Goal: Task Accomplishment & Management: Manage account settings

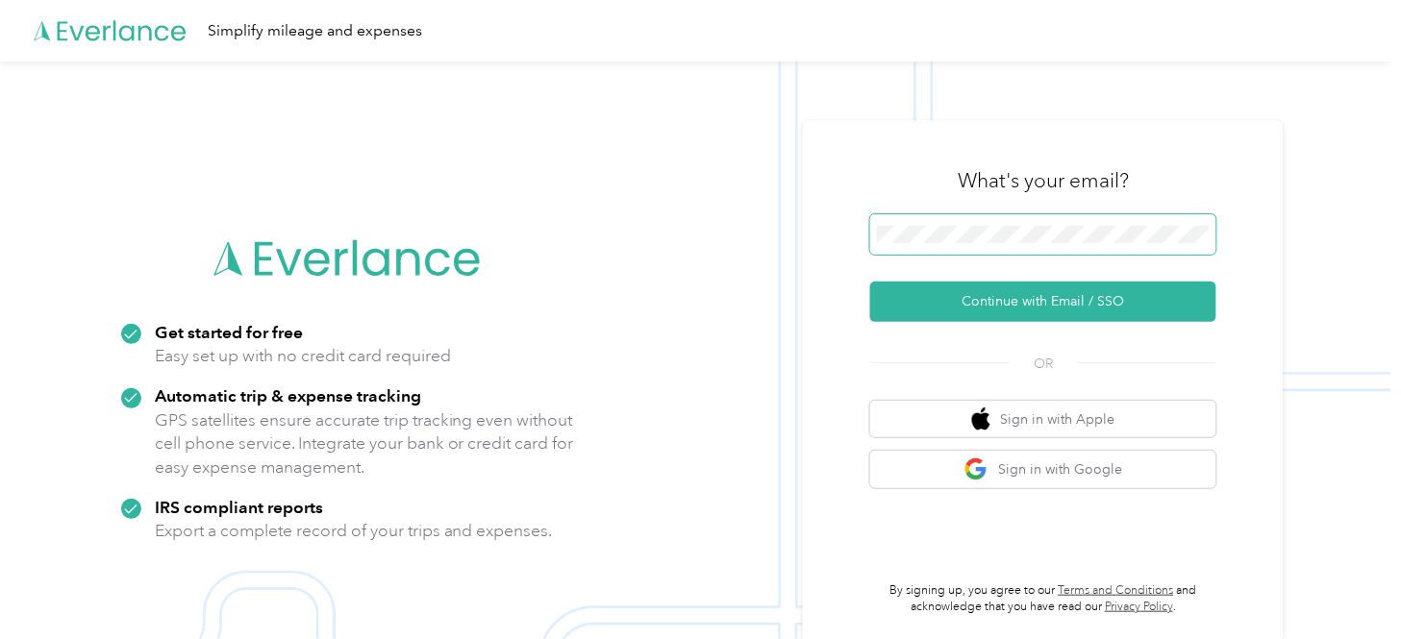
click at [904, 224] on span at bounding box center [1043, 234] width 346 height 40
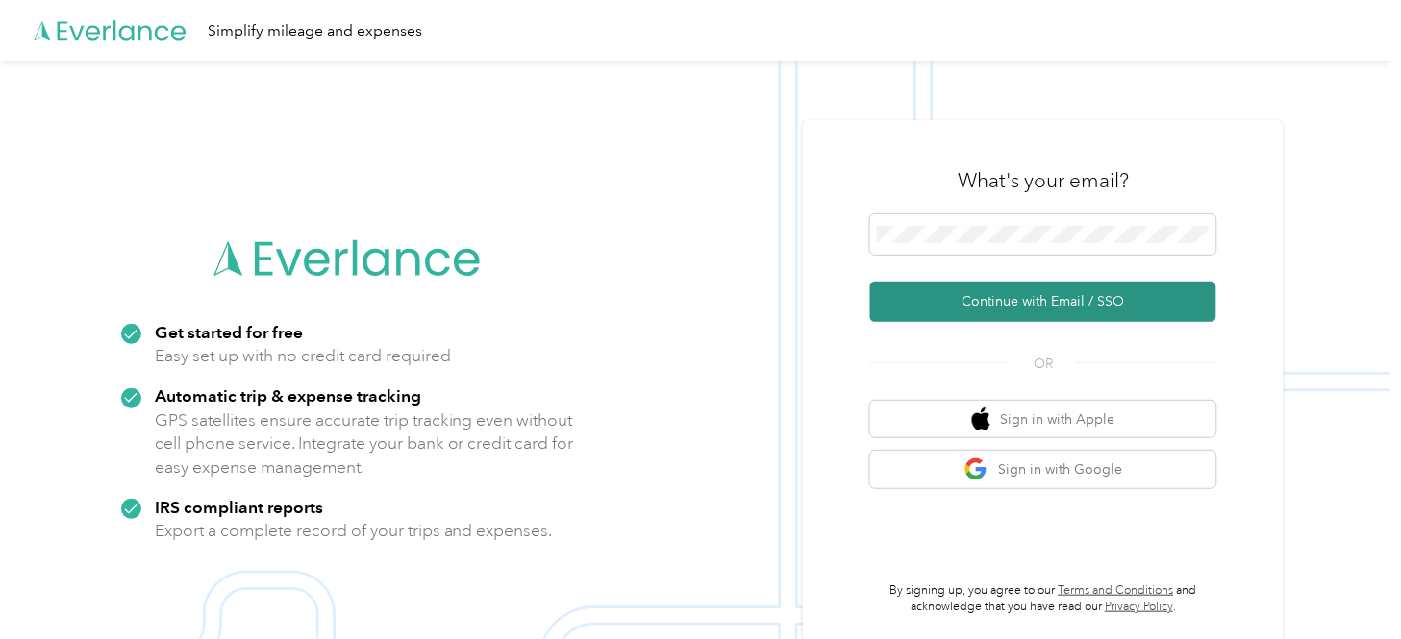
click at [1045, 286] on button "Continue with Email / SSO" at bounding box center [1043, 302] width 346 height 40
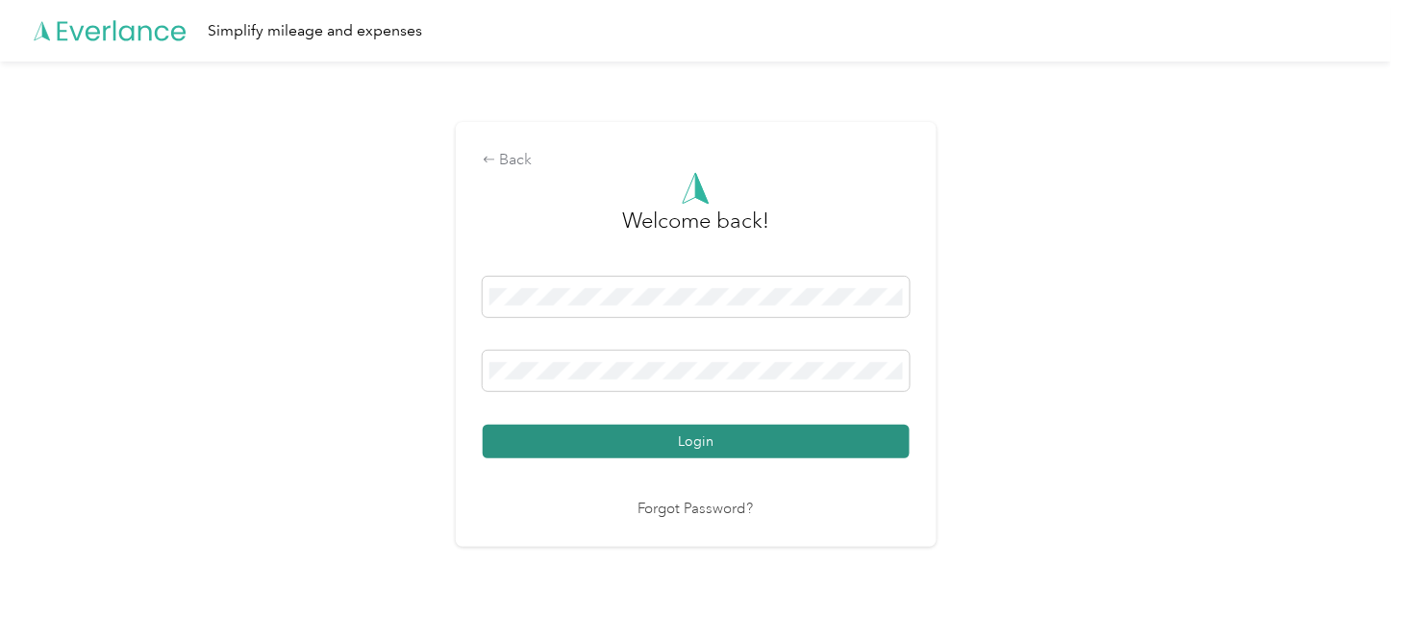
click at [764, 438] on button "Login" at bounding box center [696, 442] width 427 height 34
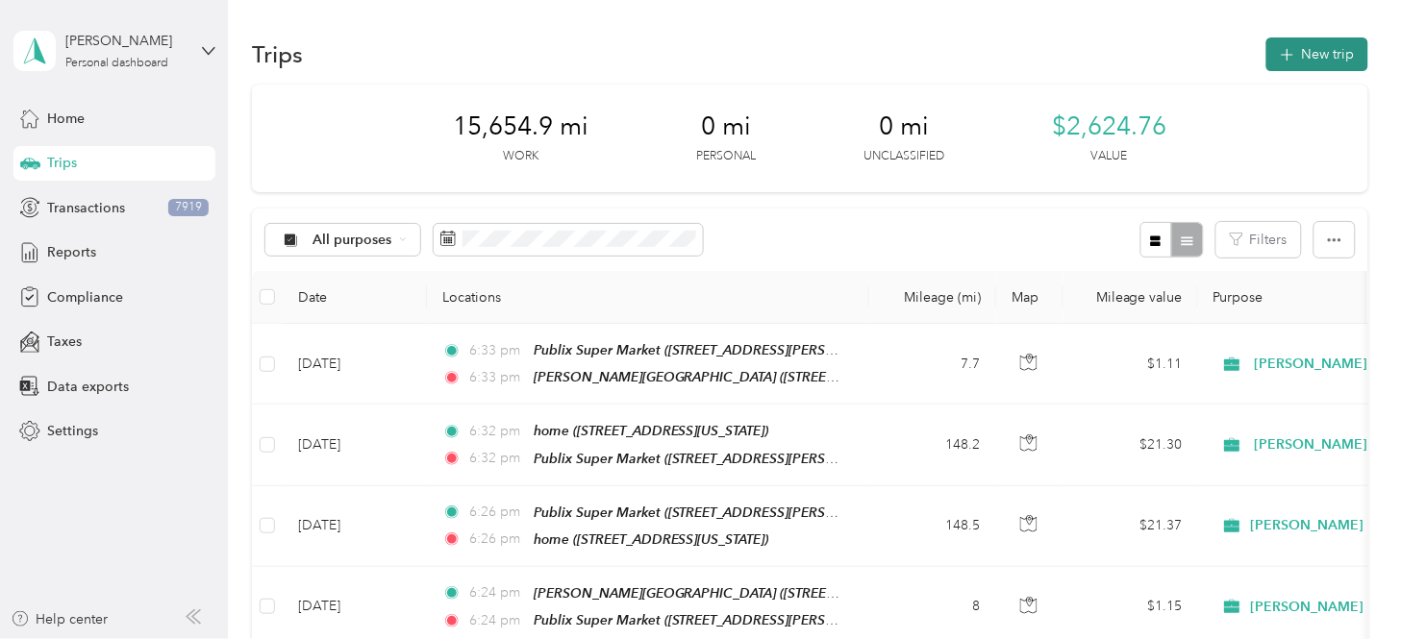
click at [1261, 65] on button "New trip" at bounding box center [1317, 54] width 102 height 34
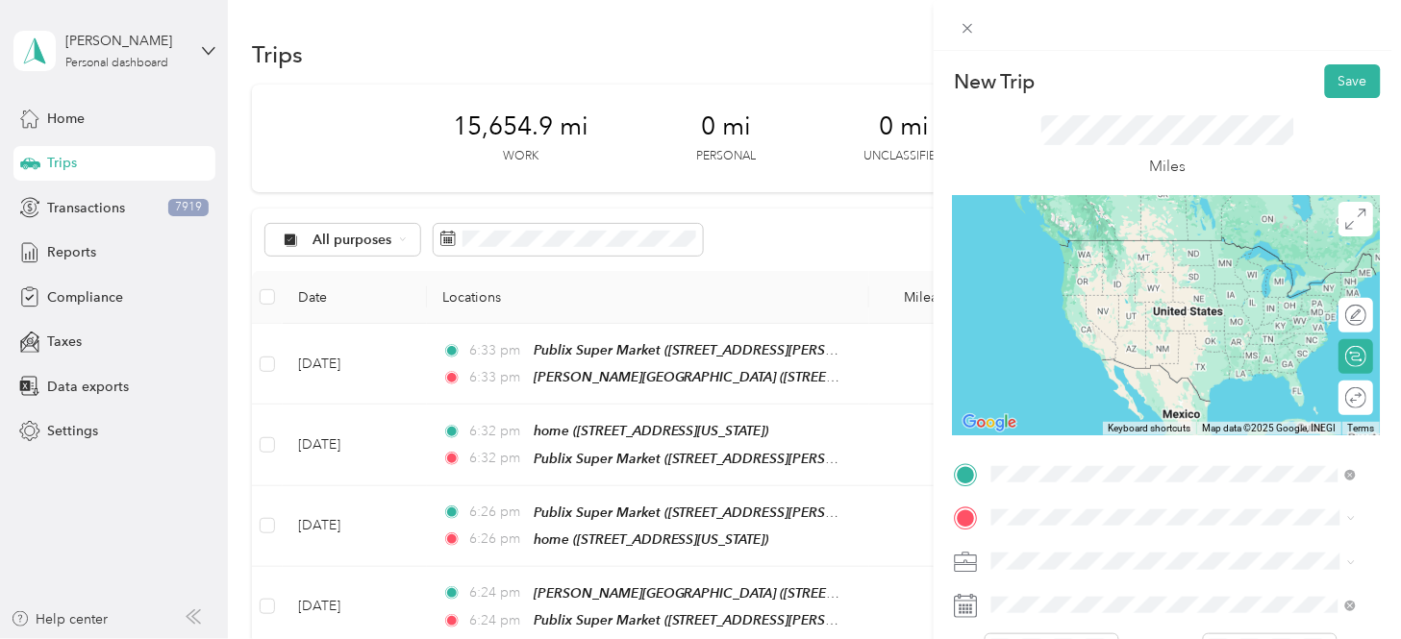
click at [1122, 280] on span "[STREET_ADDRESS][US_STATE]" at bounding box center [1124, 275] width 192 height 16
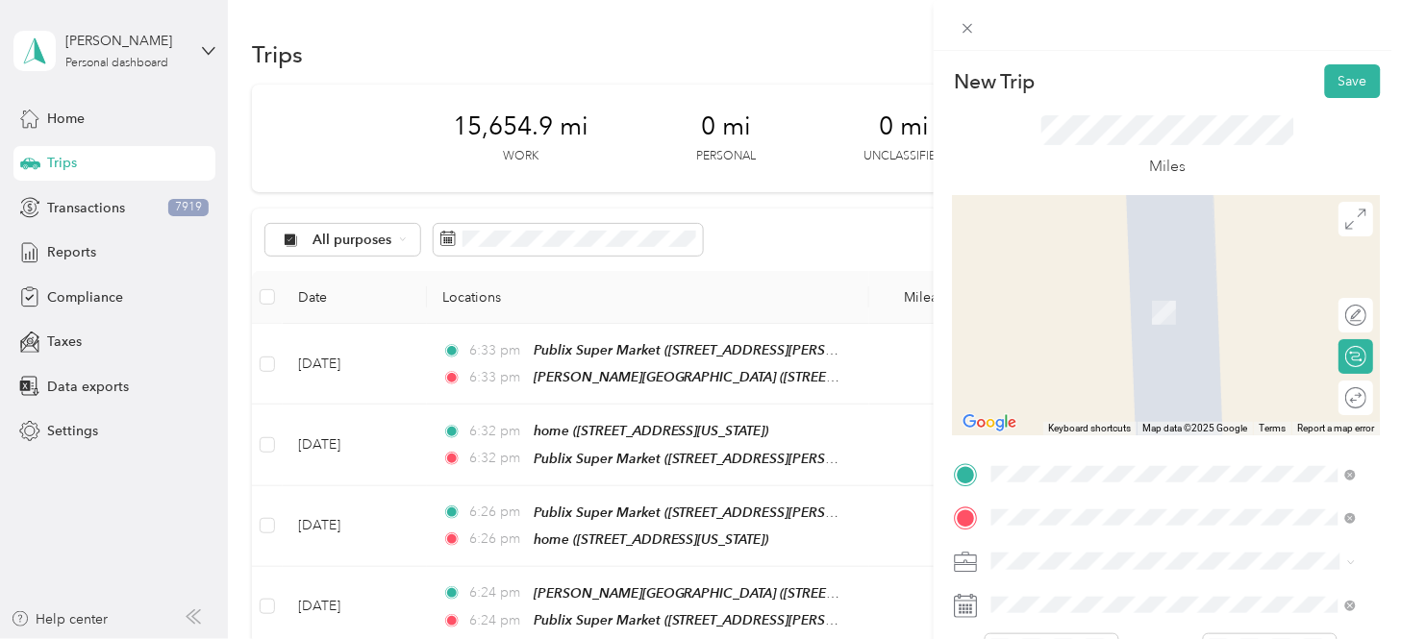
click at [1192, 312] on span "[STREET_ADDRESS][PERSON_NAME][PERSON_NAME]" at bounding box center [1142, 330] width 229 height 37
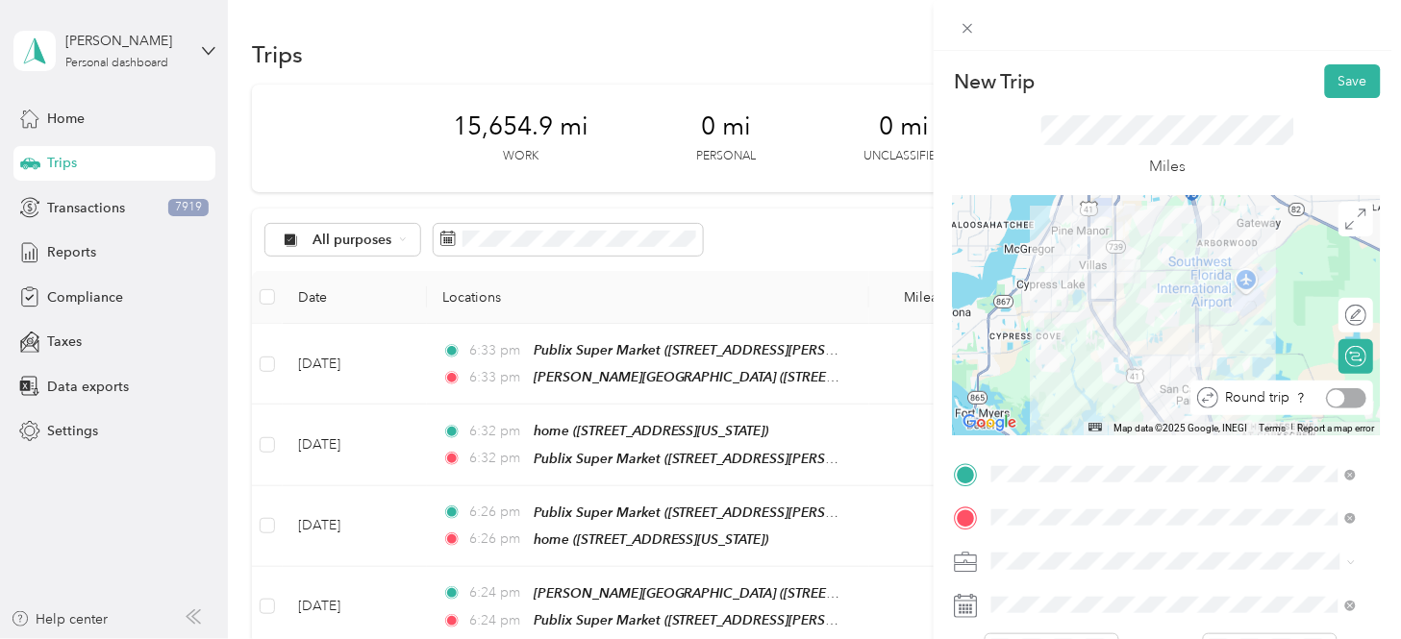
click at [1261, 396] on div at bounding box center [1347, 398] width 40 height 20
click at [1261, 396] on div at bounding box center [1357, 397] width 17 height 17
click at [1261, 396] on div at bounding box center [1347, 398] width 40 height 20
click at [1261, 81] on button "Save" at bounding box center [1353, 81] width 56 height 34
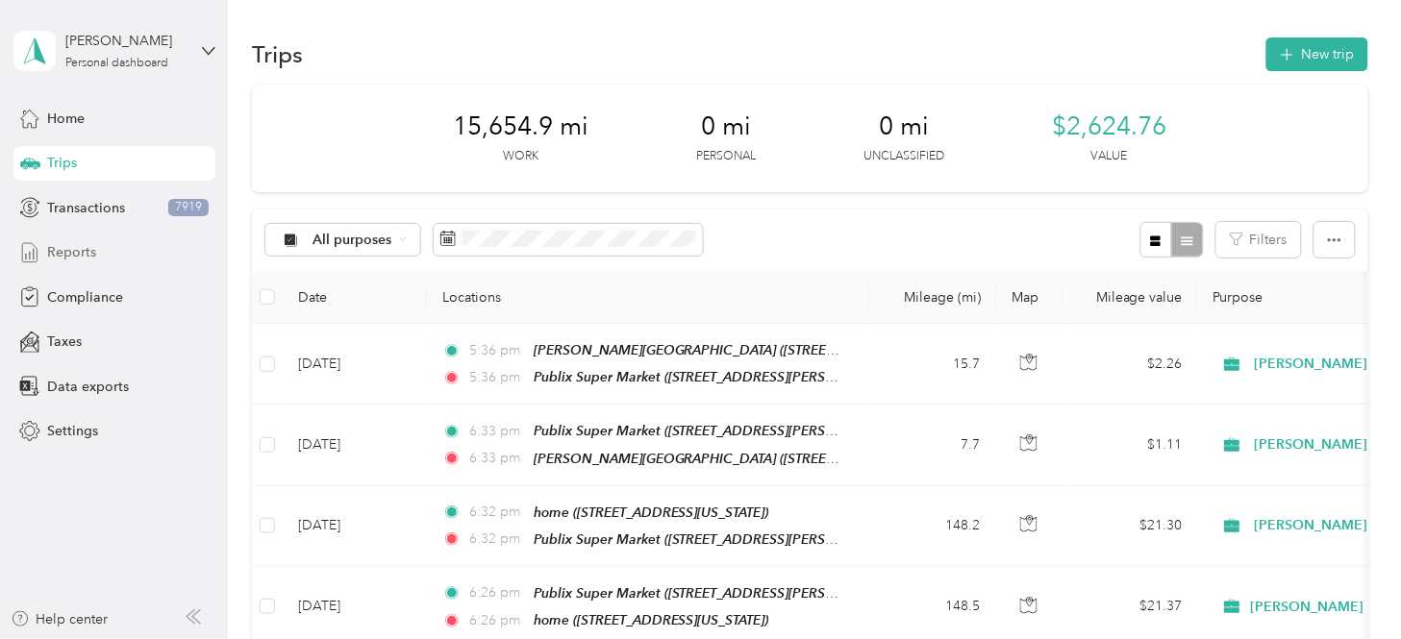
click at [85, 252] on span "Reports" at bounding box center [71, 252] width 49 height 20
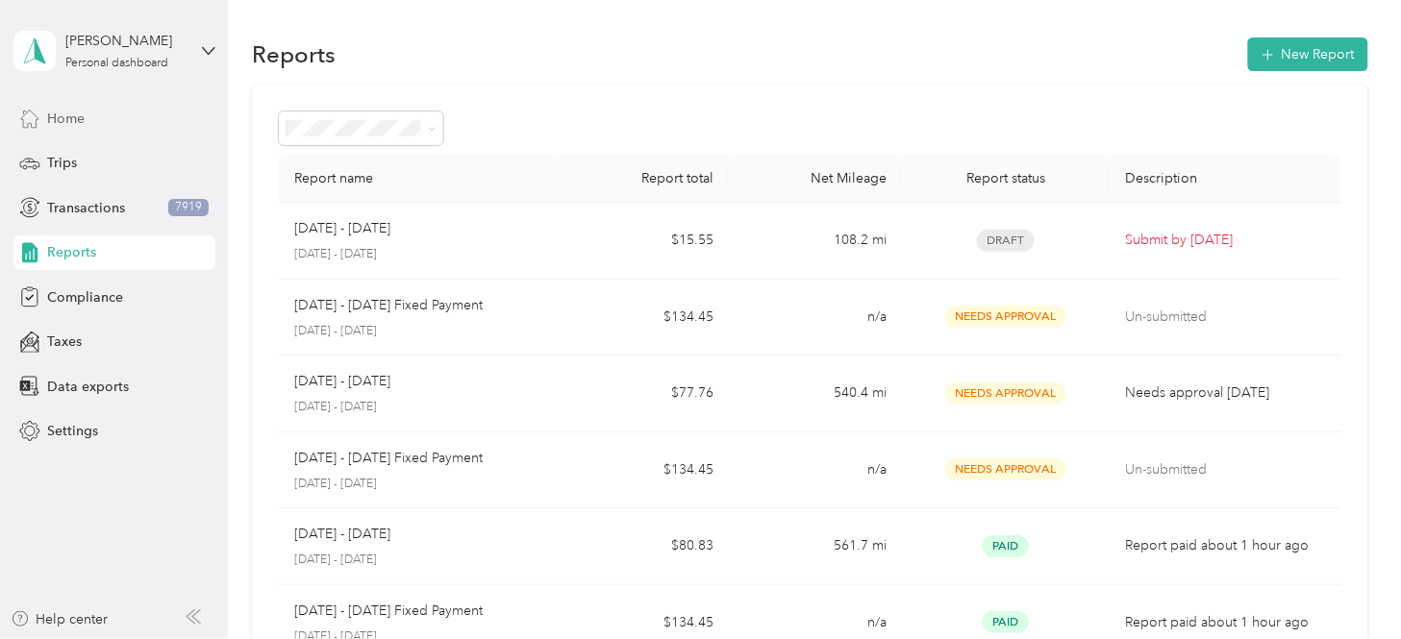
click at [81, 118] on span "Home" at bounding box center [65, 119] width 37 height 20
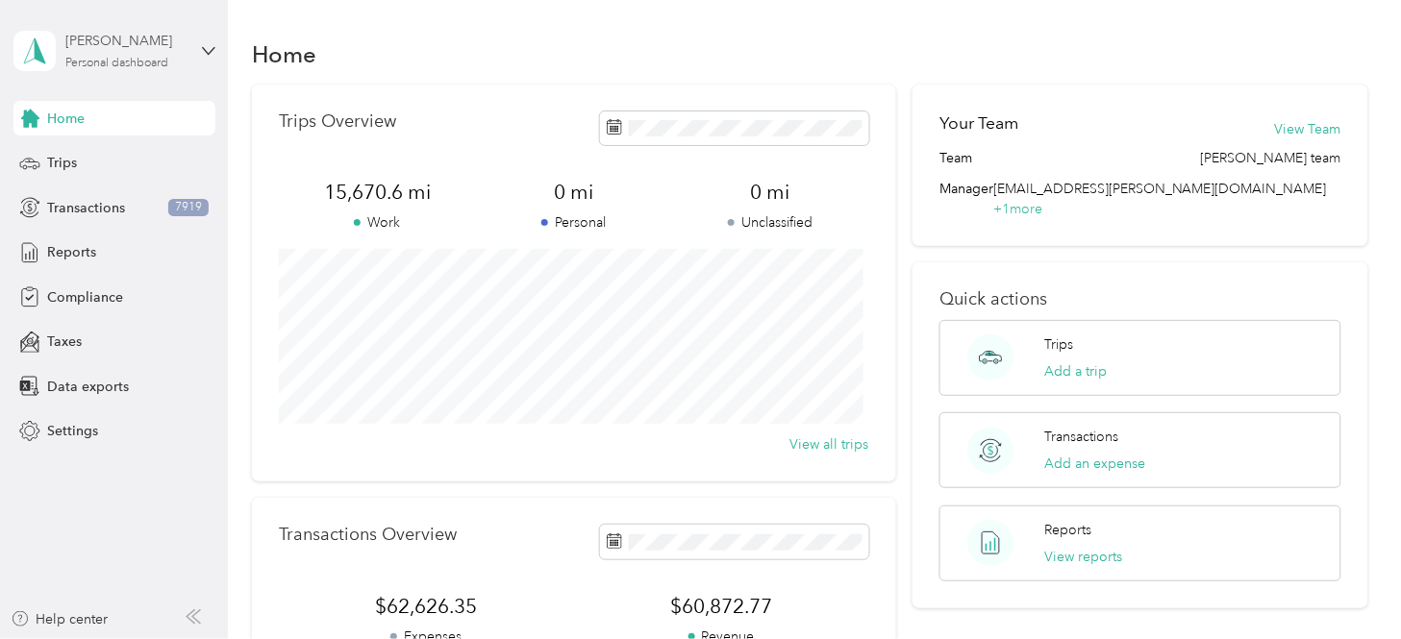
click at [149, 40] on div "[PERSON_NAME]" at bounding box center [125, 41] width 120 height 20
click at [113, 156] on div "Log out" at bounding box center [270, 150] width 487 height 34
